Goal: Information Seeking & Learning: Learn about a topic

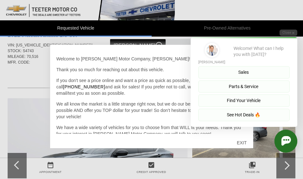
scroll to position [34, 0]
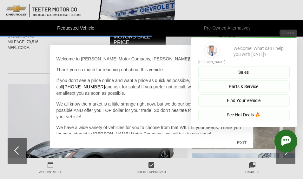
click at [251, 139] on div "Initial Toast" at bounding box center [240, 141] width 114 height 23
click at [248, 139] on div "Initial Toast" at bounding box center [240, 141] width 114 height 23
click at [249, 139] on div "Initial Toast" at bounding box center [240, 141] width 114 height 23
click at [251, 139] on div "Initial Toast" at bounding box center [240, 141] width 114 height 23
click at [253, 140] on div "Initial Toast" at bounding box center [240, 141] width 114 height 23
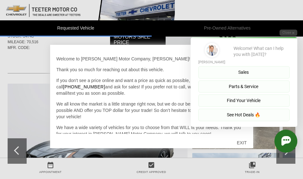
click at [251, 139] on div "Initial Toast" at bounding box center [240, 141] width 114 height 23
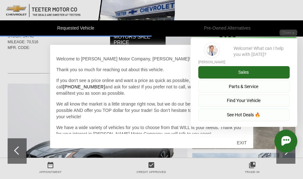
click at [255, 70] on button "Sales" at bounding box center [243, 72] width 91 height 12
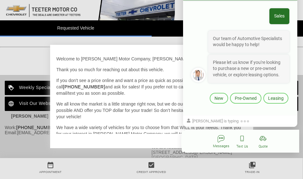
scroll to position [364, 0]
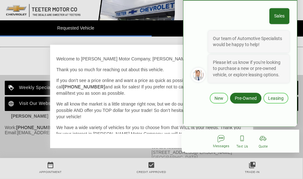
click at [254, 94] on button "Pre-Owned" at bounding box center [245, 98] width 31 height 11
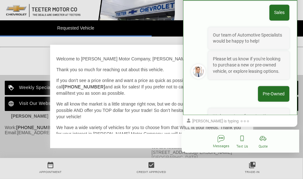
scroll to position [43, 0]
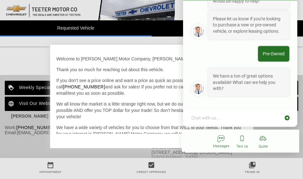
click at [291, 116] on div "Chat with us..." at bounding box center [240, 118] width 114 height 18
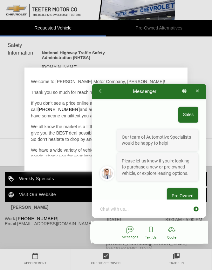
scroll to position [273, 0]
click at [197, 90] on icon "button" at bounding box center [197, 91] width 3 height 4
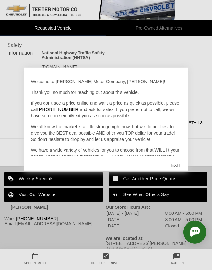
click at [179, 164] on div "EXIT" at bounding box center [176, 165] width 23 height 19
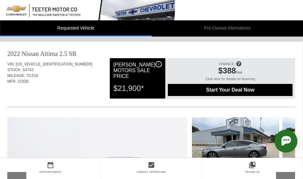
scroll to position [0, 0]
type textarea "x"
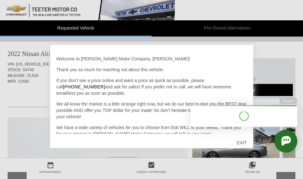
click at [253, 137] on div "Initial Toast" at bounding box center [240, 141] width 114 height 23
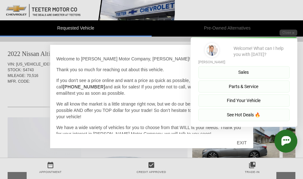
click at [248, 140] on div "Initial Toast" at bounding box center [240, 141] width 114 height 23
click at [248, 143] on div "Initial Toast" at bounding box center [240, 141] width 114 height 23
click at [245, 144] on div "Initial Toast" at bounding box center [240, 141] width 114 height 23
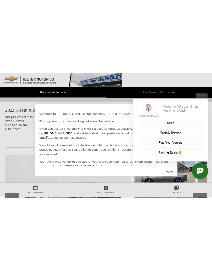
scroll to position [0, 0]
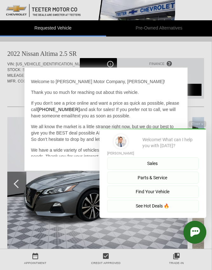
click at [201, 133] on div "[PERSON_NAME] Welcome! What can I help you with [DATE]? Sales Parts & Service F…" at bounding box center [152, 174] width 107 height 90
click at [201, 130] on div "[PERSON_NAME] Welcome! What can I help you with [DATE]? Sales Parts & Service F…" at bounding box center [152, 174] width 107 height 90
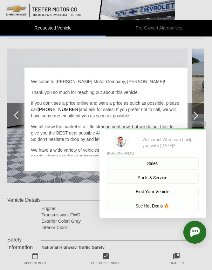
scroll to position [69, 0]
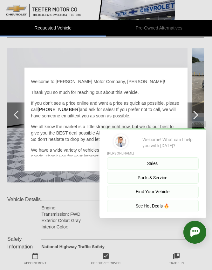
click at [193, 134] on div "Welcome! What can I help you with [DATE]?" at bounding box center [170, 144] width 56 height 21
click at [197, 115] on html "Messenger Sales Our team of Automotive Specialists would be happy to help! Plea…" at bounding box center [149, 115] width 126 height 0
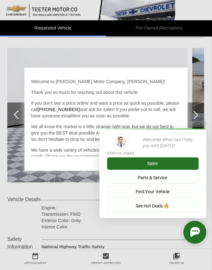
click at [164, 162] on button "Sales" at bounding box center [152, 163] width 91 height 12
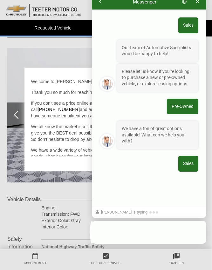
scroll to position [273, 0]
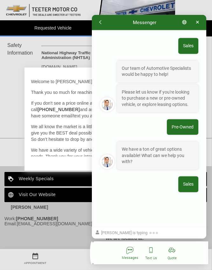
click at [198, 21] on icon "button" at bounding box center [197, 22] width 3 height 3
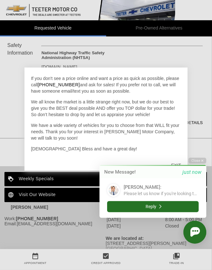
scroll to position [25, 0]
click at [179, 162] on div "Close New Message! just now Teeters : Please let us know if you're looking to p…" at bounding box center [149, 200] width 114 height 86
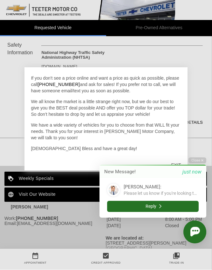
scroll to position [273, 0]
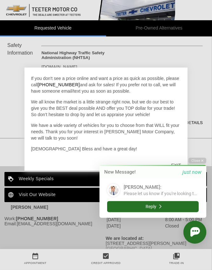
click at [178, 161] on div "Close New Message! just now Teeters : Please let us know if you're looking to p…" at bounding box center [149, 200] width 114 height 86
click at [178, 163] on div "Close New Message! just now Teeters : Please let us know if you're looking to p…" at bounding box center [149, 200] width 114 height 86
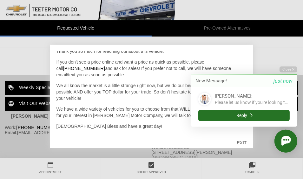
scroll to position [364, 0]
click at [248, 142] on div "Initial Toast" at bounding box center [240, 140] width 114 height 23
click at [247, 143] on div "Initial Toast" at bounding box center [240, 140] width 114 height 23
click at [247, 144] on div "Initial Toast" at bounding box center [240, 140] width 114 height 23
click at [248, 138] on div "Initial Toast" at bounding box center [240, 140] width 114 height 23
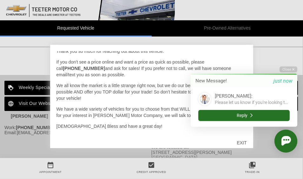
click at [247, 138] on div "Initial Toast" at bounding box center [240, 140] width 114 height 23
click at [249, 140] on div "Initial Toast" at bounding box center [240, 140] width 114 height 23
click at [286, 102] on p "Please let us know if you're looking to purchase a new or pre-owned vehicle, or…" at bounding box center [252, 102] width 75 height 6
click at [232, 105] on p "Please let us know if you're looking to purchase a new or pre-owned vehicle, or…" at bounding box center [252, 102] width 75 height 6
click at [230, 106] on div "Please let us know if you're looking to purchase a new or pre-owned vehicle, or…" at bounding box center [252, 104] width 75 height 11
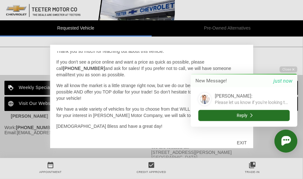
click at [234, 105] on div "Please let us know if you're looking to purchase a new or pre-owned vehicle, or…" at bounding box center [252, 104] width 75 height 11
click at [239, 94] on div "Teeters :" at bounding box center [252, 95] width 75 height 7
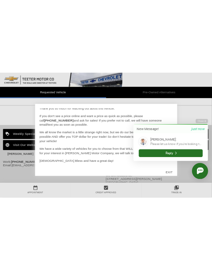
scroll to position [273, 0]
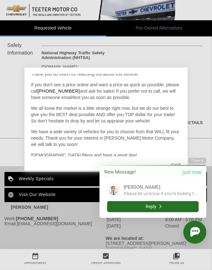
click at [157, 178] on div "Teeters :" at bounding box center [161, 187] width 75 height 7
click at [154, 178] on p "Please let us know if you're looking to purchase a new or pre-owned vehicle, or…" at bounding box center [161, 194] width 75 height 6
click at [156, 178] on p "Please let us know if you're looking to purchase a new or pre-owned vehicle, or…" at bounding box center [161, 194] width 75 height 6
click at [178, 178] on p "Please let us know if you're looking to purchase a new or pre-owned vehicle, or…" at bounding box center [161, 194] width 75 height 6
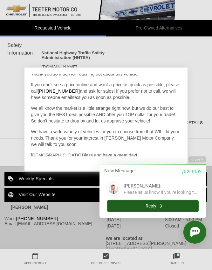
click at [170, 178] on button "Reply" at bounding box center [152, 206] width 91 height 12
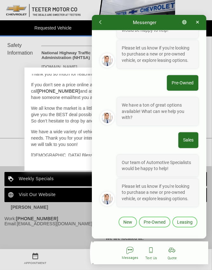
scroll to position [44, 0]
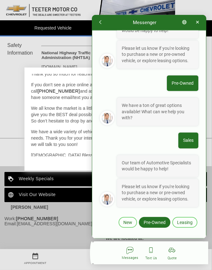
click at [159, 178] on button "Pre-Owned" at bounding box center [154, 222] width 31 height 11
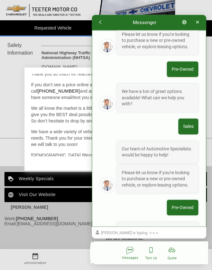
scroll to position [98, 0]
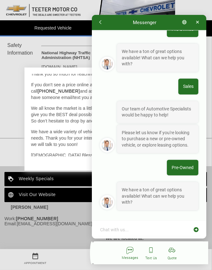
click at [154, 178] on textarea at bounding box center [145, 229] width 92 height 6
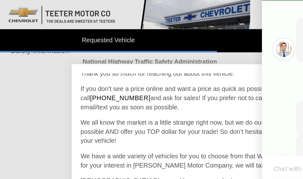
scroll to position [347, 0]
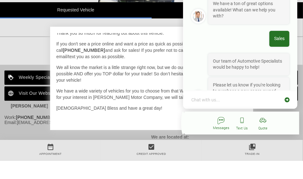
type textarea "x"
type textarea "J"
type textarea "x"
type textarea "Ju"
type textarea "x"
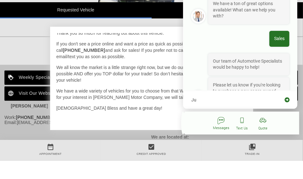
type textarea "Jus"
type textarea "x"
type textarea "Just"
type textarea "x"
type textarea "Just"
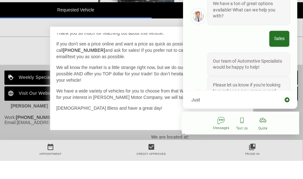
type textarea "x"
type textarea "Just l"
type textarea "x"
type textarea "Just lo"
type textarea "x"
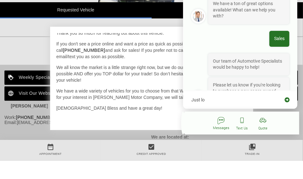
type textarea "Just loo"
type textarea "x"
type textarea "Just look"
type textarea "x"
type textarea "Just looki"
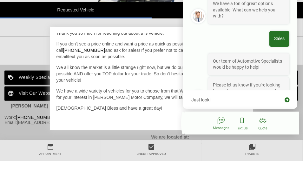
type textarea "x"
type textarea "Just lookin"
type textarea "x"
type textarea "Just looking"
type textarea "x"
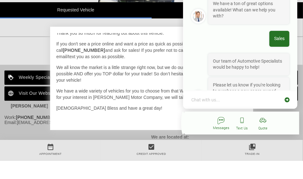
scroll to position [181, 0]
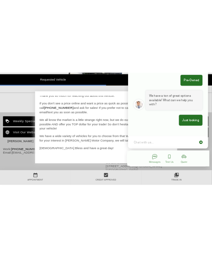
type textarea "x"
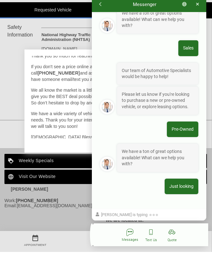
scroll to position [114, 0]
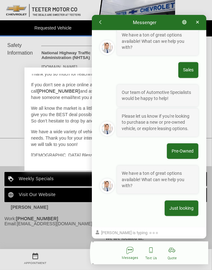
click at [198, 22] on icon "button" at bounding box center [197, 22] width 3 height 3
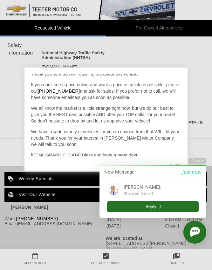
click at [154, 178] on div "Teeters : Showed a card" at bounding box center [152, 191] width 91 height 15
click at [143, 178] on div "Showed a card" at bounding box center [143, 194] width 38 height 6
click at [141, 178] on div "Showed a card" at bounding box center [143, 195] width 38 height 8
click at [154, 178] on div "Teeters : Showed a card" at bounding box center [152, 191] width 91 height 15
click at [150, 178] on div "Showed a card" at bounding box center [143, 194] width 38 height 6
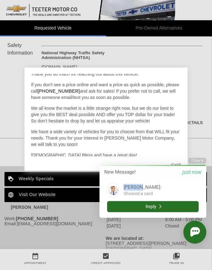
click at [150, 178] on div "Showed a card" at bounding box center [143, 194] width 38 height 6
click at [148, 178] on div "Showed a card" at bounding box center [143, 195] width 38 height 8
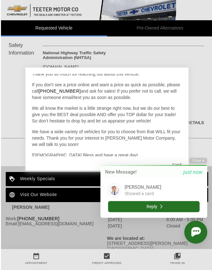
scroll to position [273, 0]
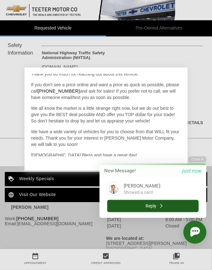
click at [160, 178] on icon "button" at bounding box center [161, 206] width 2 height 4
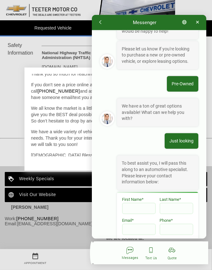
scroll to position [181, 0]
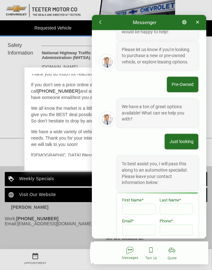
click at [198, 22] on icon "button" at bounding box center [197, 22] width 3 height 4
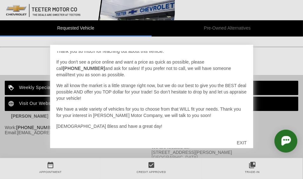
scroll to position [364, 0]
click at [248, 140] on div "Initial Toast" at bounding box center [240, 140] width 114 height 23
click at [243, 142] on div "EXIT" at bounding box center [242, 142] width 23 height 19
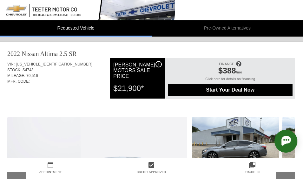
scroll to position [0, 0]
click at [229, 29] on li "Pre-Owned Alternatives" at bounding box center [228, 28] width 152 height 16
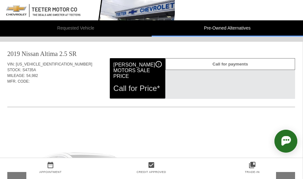
click at [234, 31] on li "Pre-Owned Alternatives" at bounding box center [228, 28] width 152 height 16
click at [218, 30] on li "Pre-Owned Alternatives" at bounding box center [228, 28] width 152 height 16
click at [224, 29] on li "Pre-Owned Alternatives" at bounding box center [228, 28] width 152 height 16
click at [224, 30] on li "Pre-Owned Alternatives" at bounding box center [228, 28] width 152 height 16
click at [226, 28] on li "Pre-Owned Alternatives" at bounding box center [228, 28] width 152 height 16
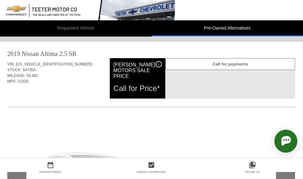
click at [226, 27] on li "Pre-Owned Alternatives" at bounding box center [228, 28] width 152 height 16
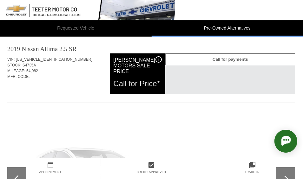
scroll to position [5, 0]
click at [229, 29] on li "Pre-Owned Alternatives" at bounding box center [228, 28] width 152 height 16
click at [228, 29] on li "Pre-Owned Alternatives" at bounding box center [228, 28] width 152 height 16
click at [227, 28] on li "Pre-Owned Alternatives" at bounding box center [228, 28] width 152 height 16
click at [227, 27] on li "Pre-Owned Alternatives" at bounding box center [228, 28] width 152 height 16
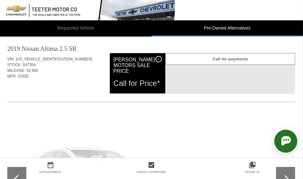
click at [227, 29] on li "Pre-Owned Alternatives" at bounding box center [228, 28] width 152 height 16
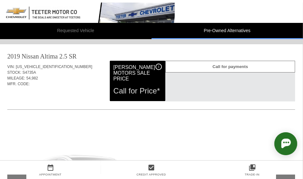
scroll to position [0, 0]
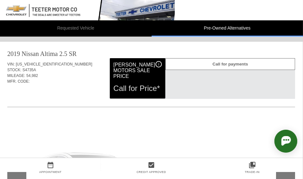
click at [231, 27] on li "Pre-Owned Alternatives" at bounding box center [228, 28] width 152 height 16
click at [230, 28] on li "Pre-Owned Alternatives" at bounding box center [228, 28] width 152 height 16
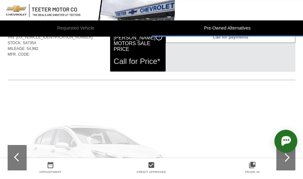
scroll to position [0, 0]
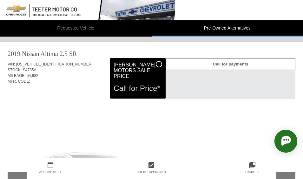
click at [45, 10] on img at bounding box center [87, 10] width 175 height 20
